Goal: Find specific page/section: Find specific page/section

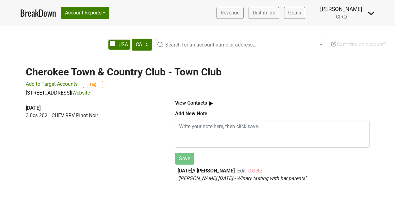
select select "CA"
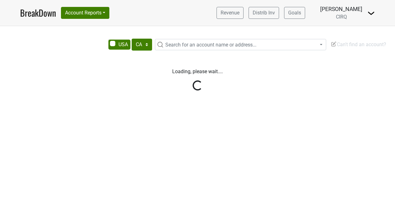
select select "CA"
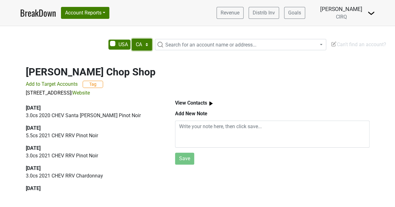
click at [146, 47] on select "AK AL AR AZ CA CO CT DC DE FL GA HI IA ID IL IN KS KY LA MA MD ME MI MN MO MS M…" at bounding box center [142, 45] width 20 height 12
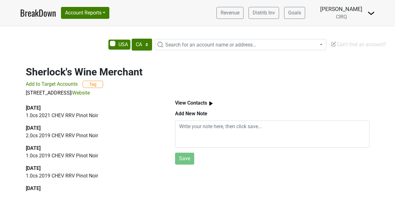
select select "CA"
click at [166, 46] on span "Search for an account name or address..." at bounding box center [210, 45] width 91 height 6
type input "the associate"
click at [138, 43] on select "AK AL AR AZ CA CO CT DC DE FL [GEOGRAPHIC_DATA] HI IA ID IL IN KS [GEOGRAPHIC_D…" at bounding box center [142, 45] width 20 height 12
select select "GA"
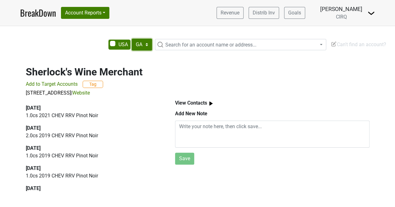
click at [132, 39] on select "AK AL AR AZ CA CO CT DC DE FL [GEOGRAPHIC_DATA] HI IA ID IL IN KS [GEOGRAPHIC_D…" at bounding box center [142, 45] width 20 height 12
click at [208, 47] on span "Search for an account name or address..." at bounding box center [210, 45] width 91 height 6
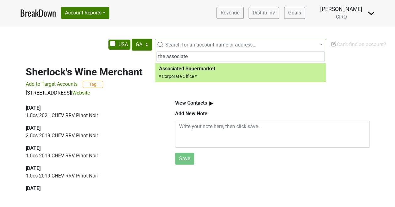
type input "the associate"
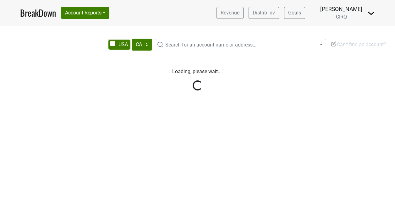
select select "CA"
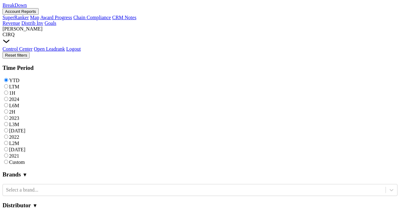
scroll to position [204, 0]
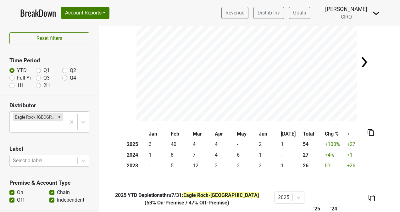
scroll to position [49, 0]
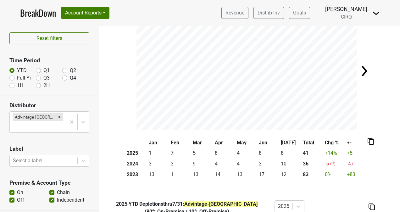
scroll to position [40, 0]
